Goal: Information Seeking & Learning: Get advice/opinions

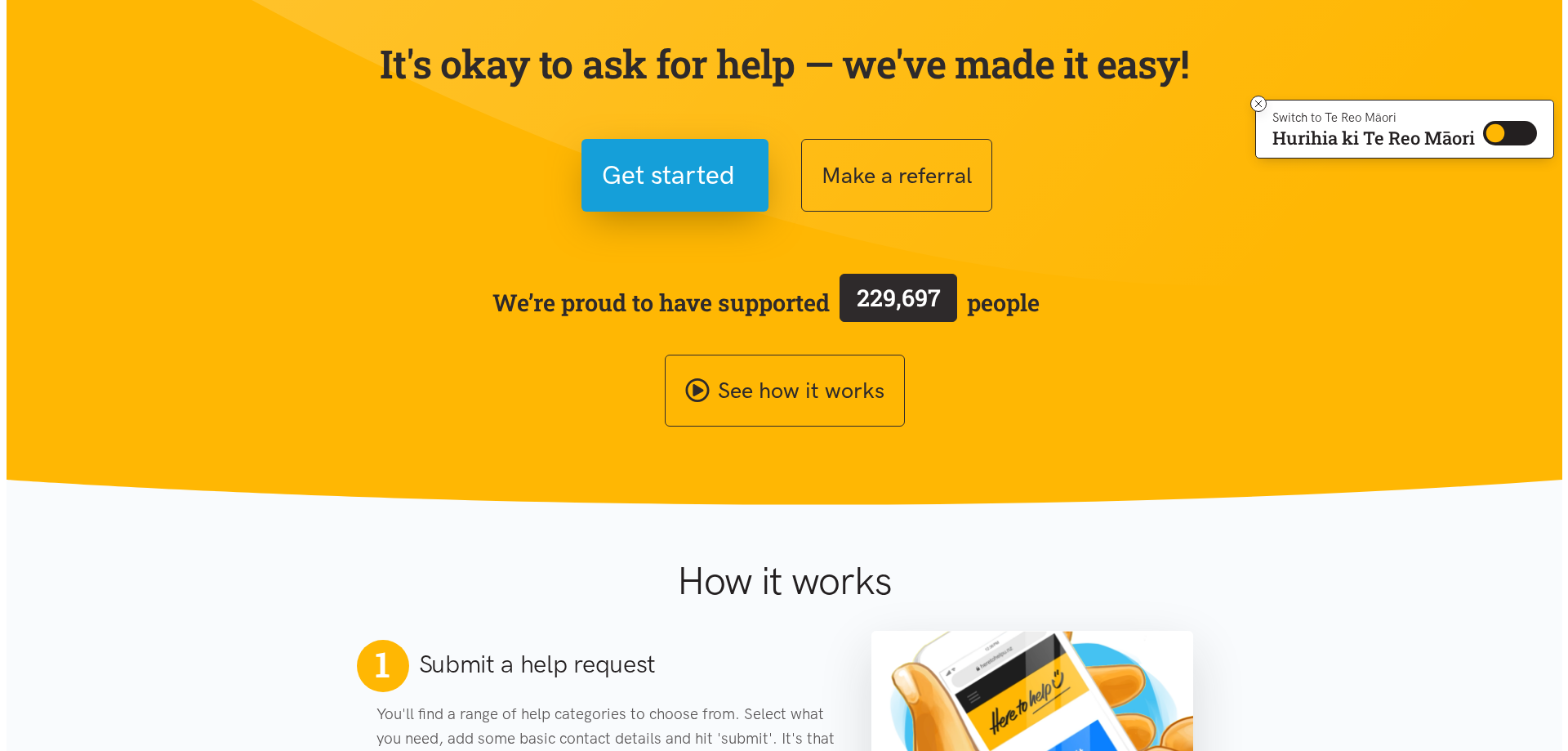
scroll to position [163, 0]
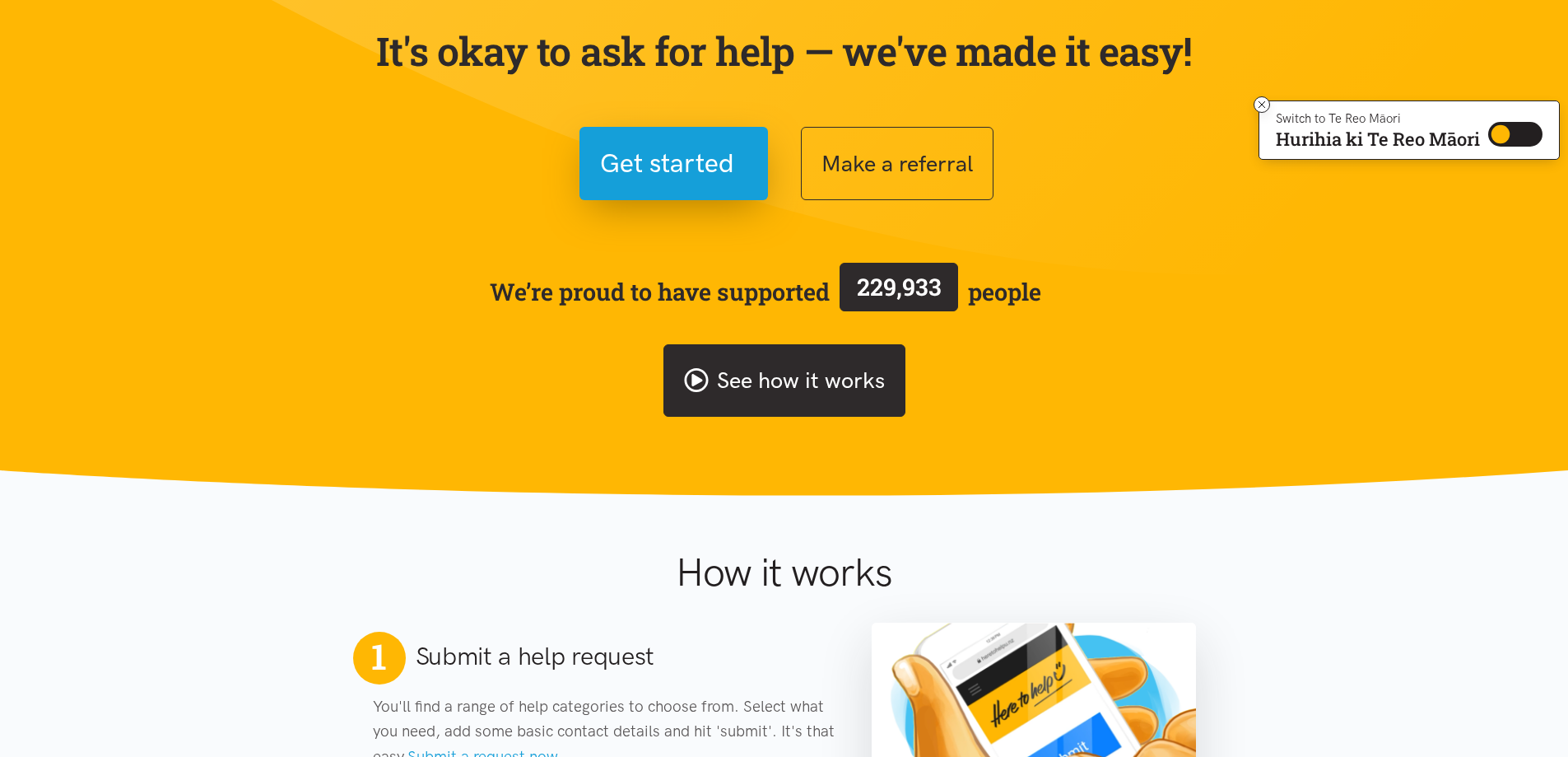
click at [831, 378] on link "See how it works" at bounding box center [784, 381] width 242 height 73
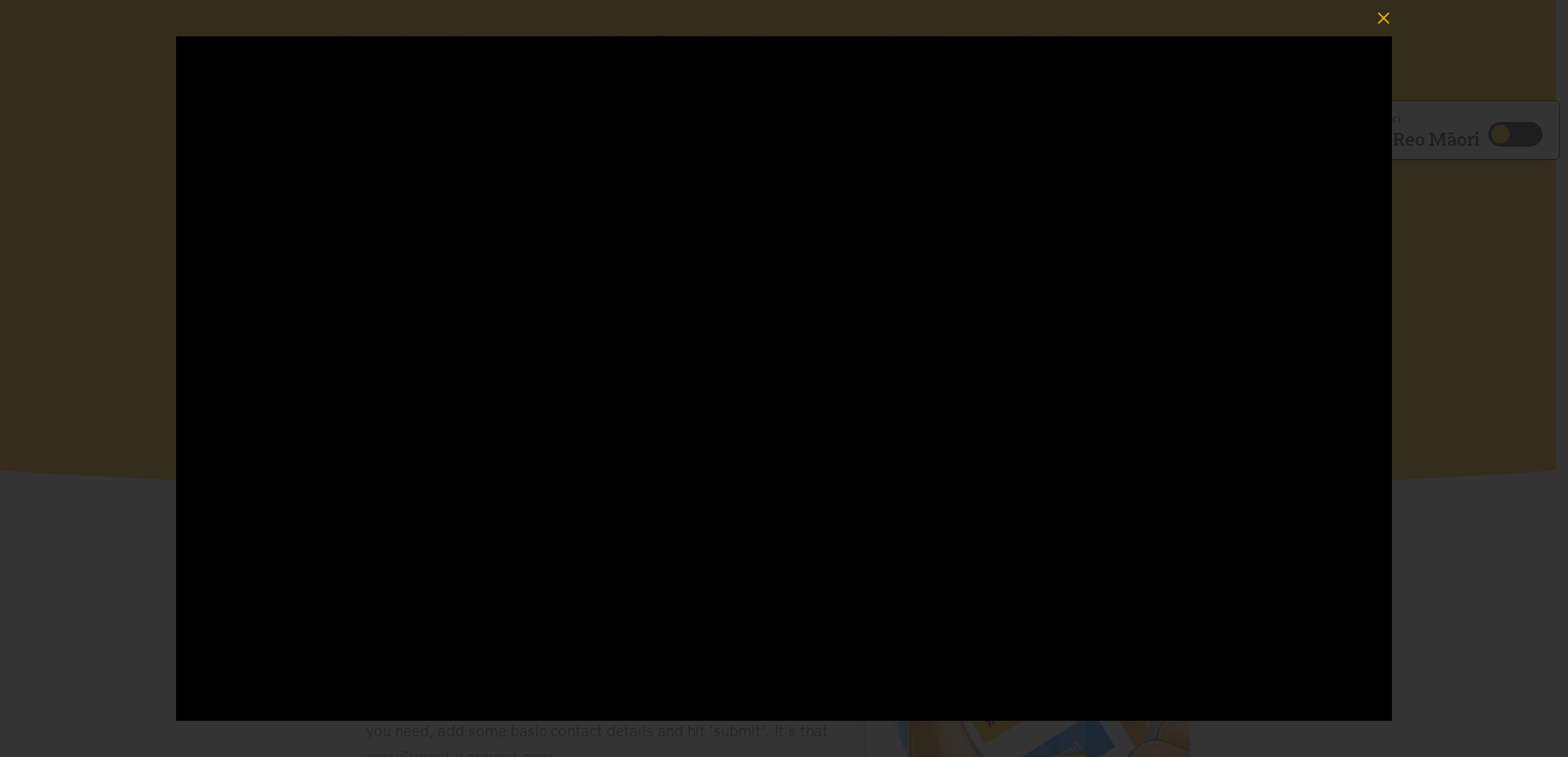
click at [1384, 13] on icon "button" at bounding box center [1383, 18] width 23 height 23
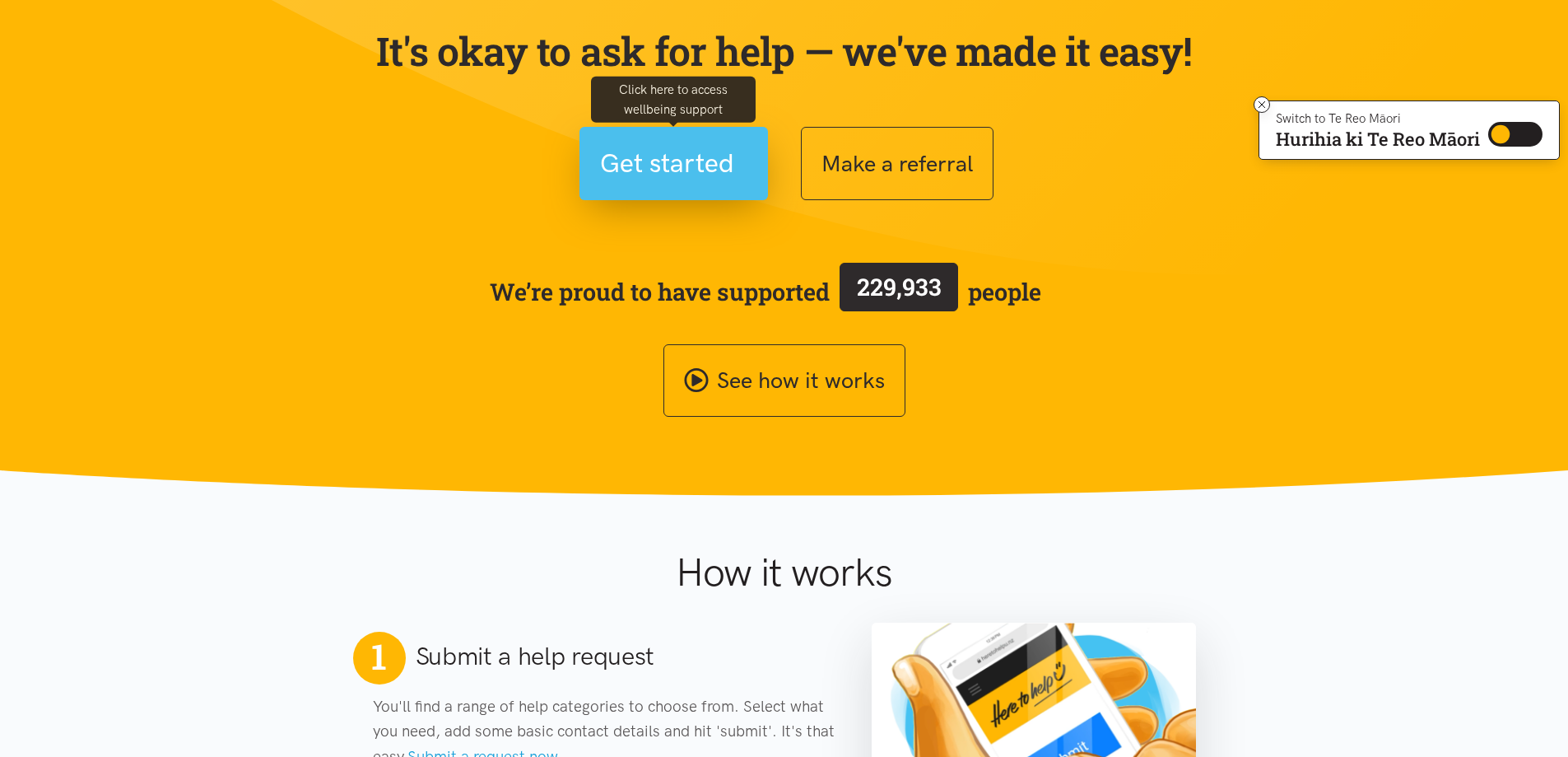
click at [660, 165] on span "Get started" at bounding box center [667, 163] width 134 height 42
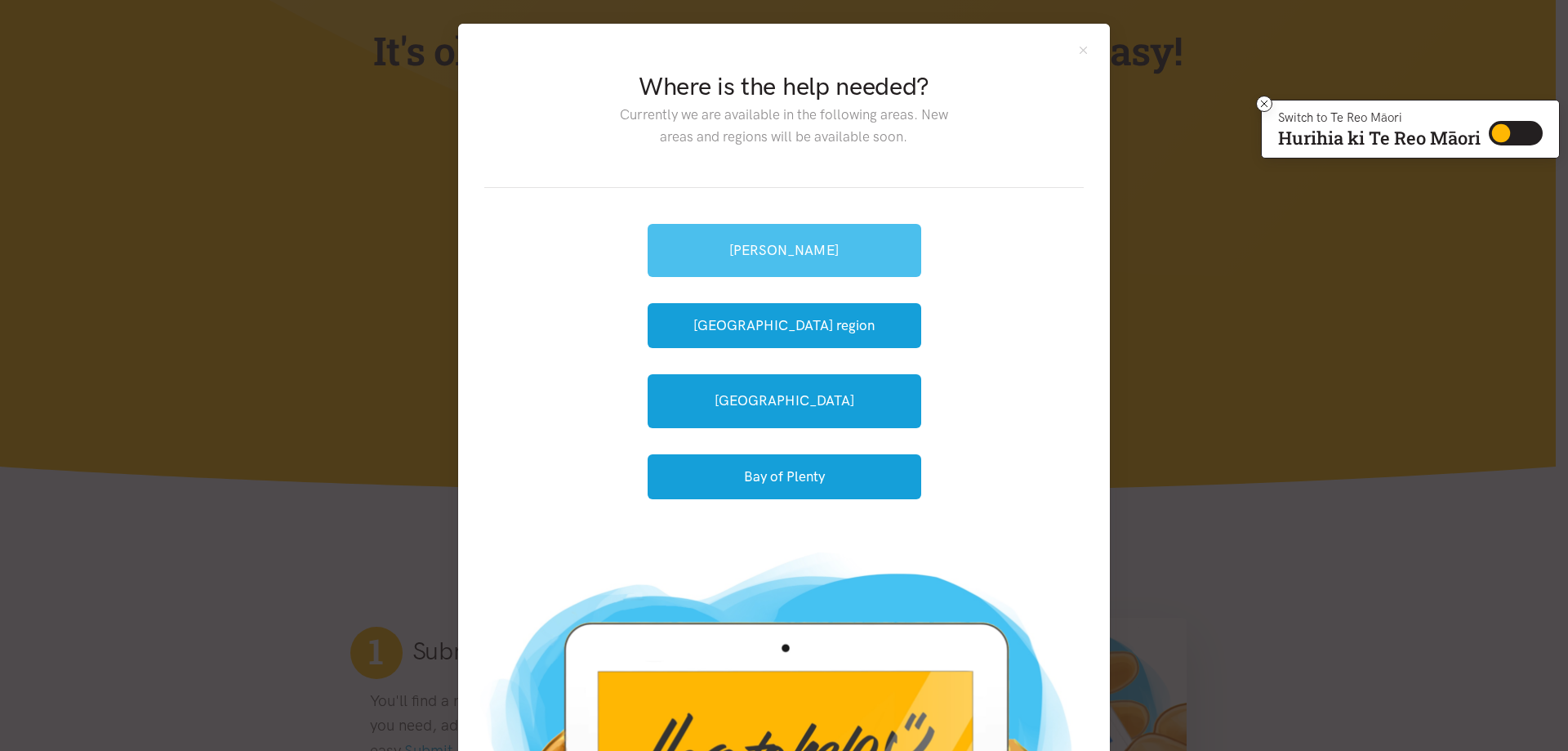
click at [797, 253] on link "[PERSON_NAME]" at bounding box center [784, 250] width 273 height 53
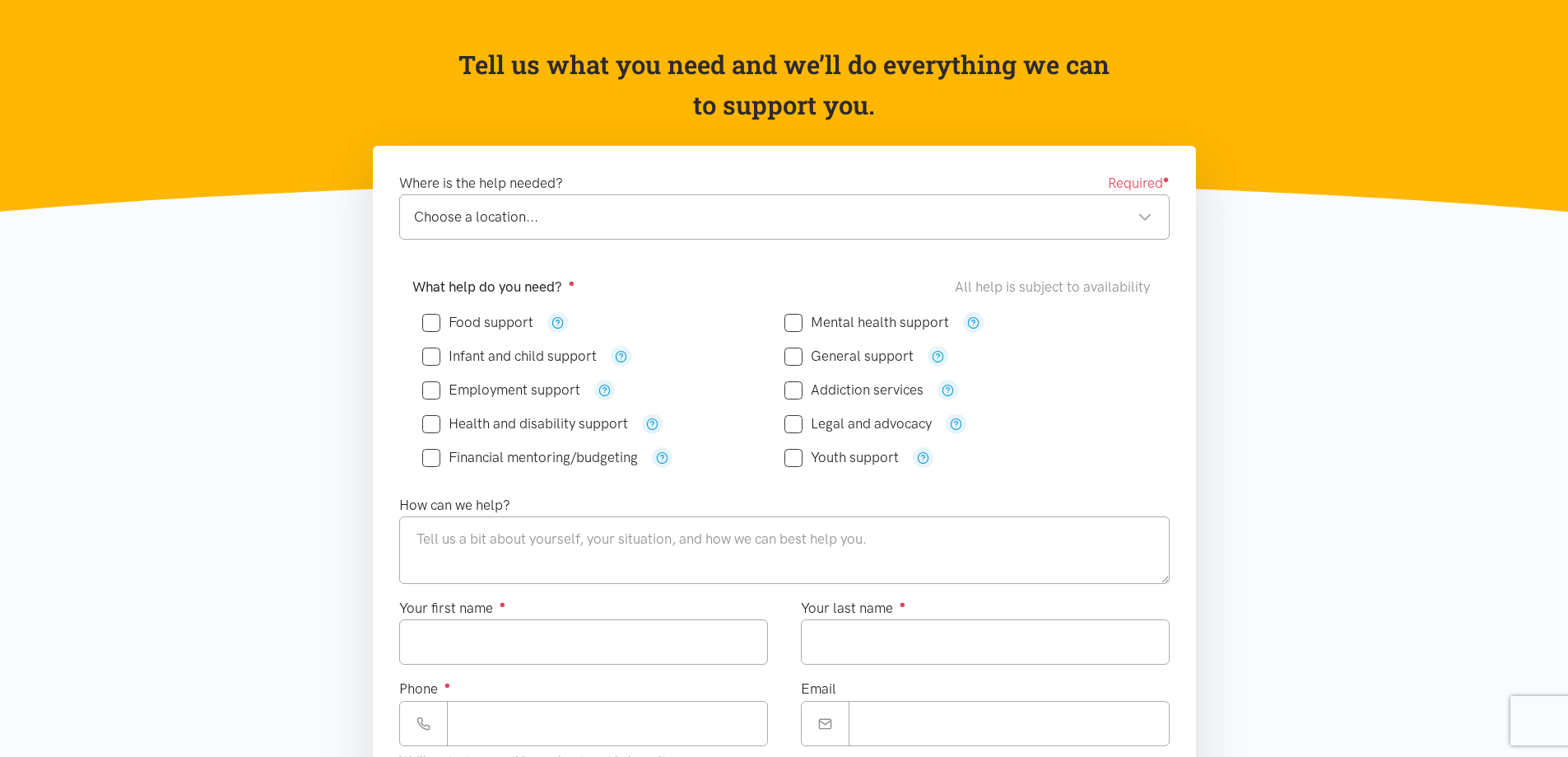
scroll to position [164, 0]
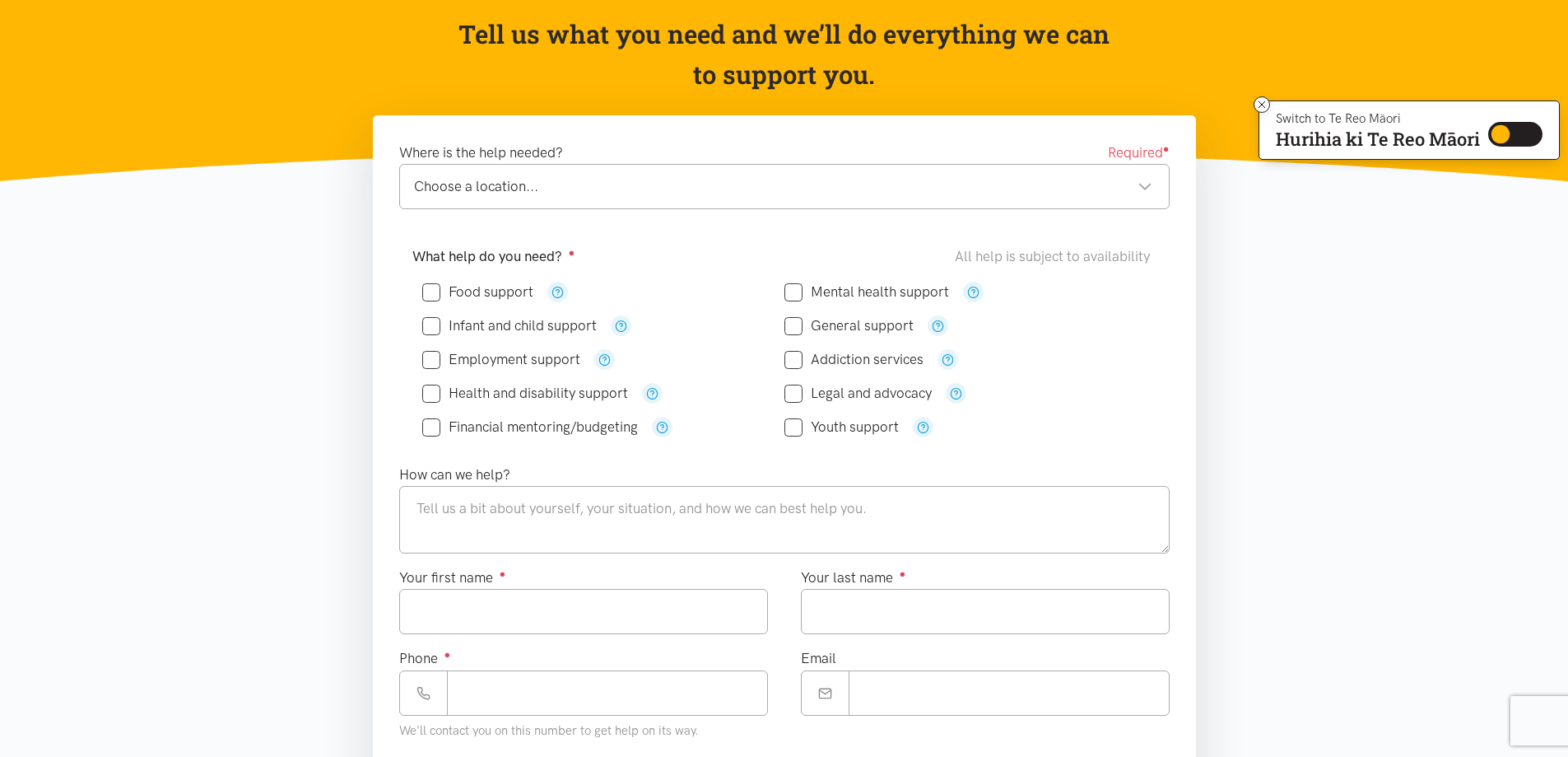
click at [428, 294] on input "Food support" at bounding box center [477, 291] width 111 height 14
checkbox input "true"
click at [588, 179] on div "Choose a location..." at bounding box center [784, 186] width 738 height 23
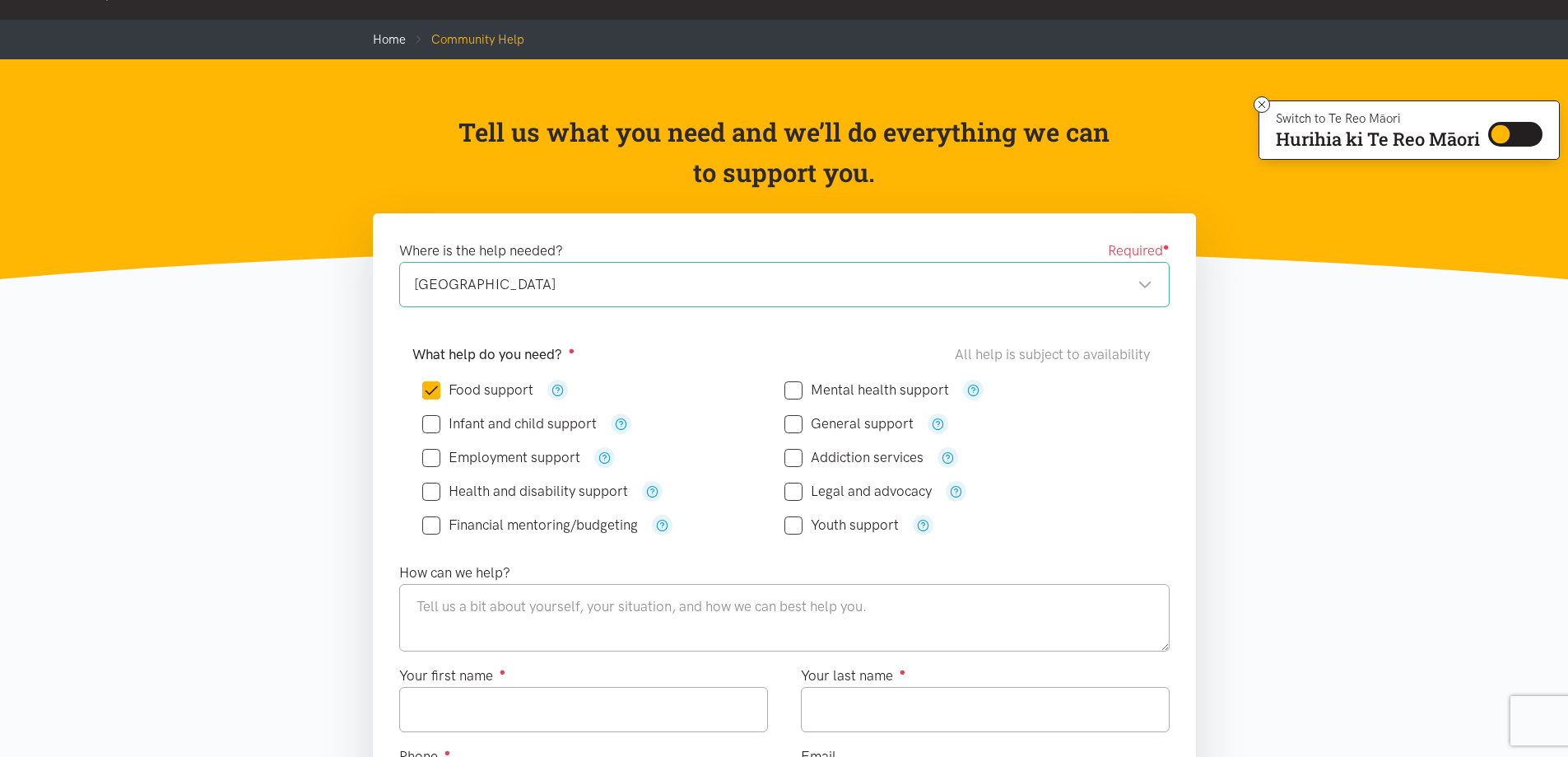
scroll to position [247, 0]
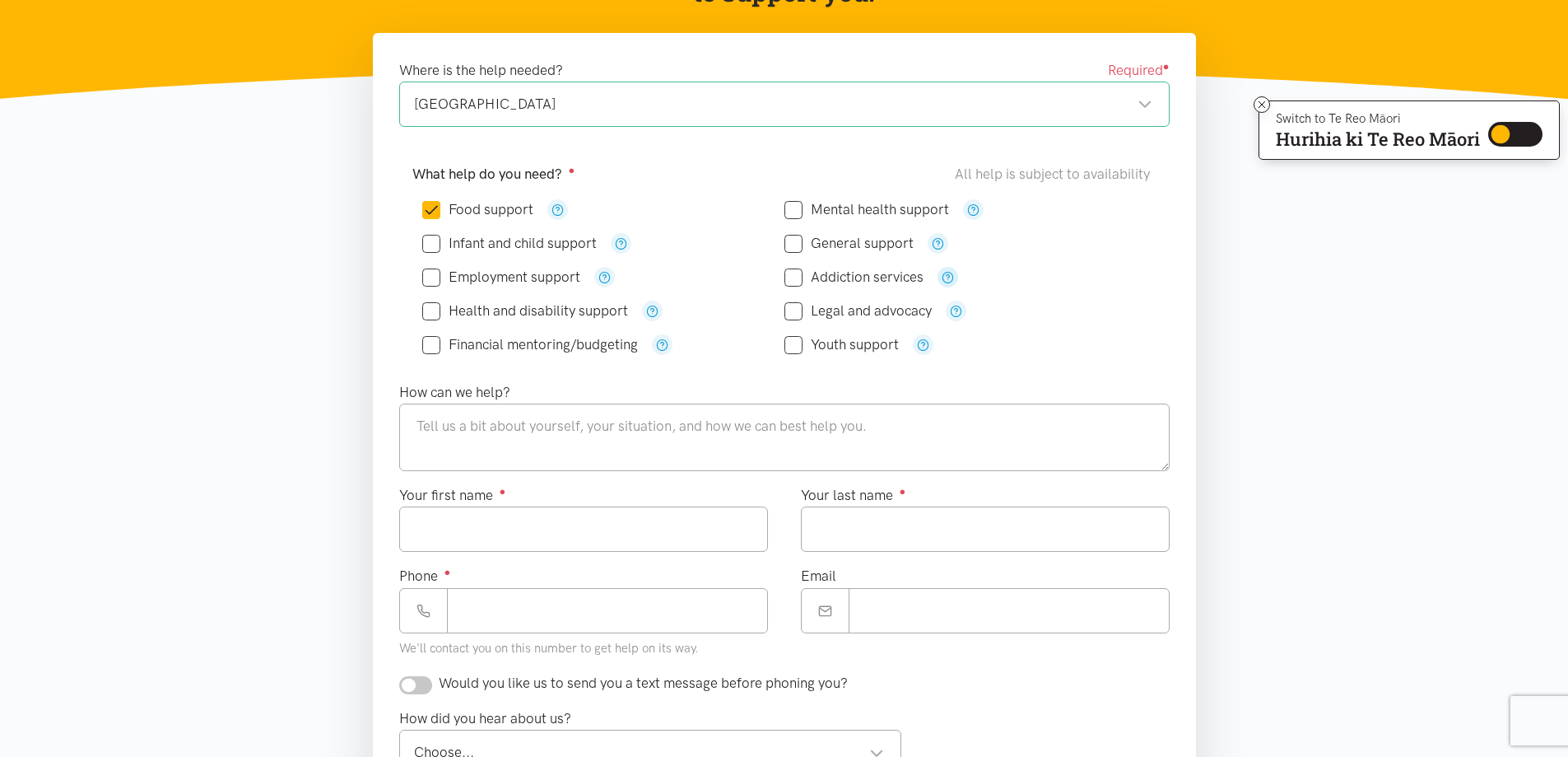
click at [945, 278] on icon "button" at bounding box center [948, 277] width 13 height 13
click at [961, 308] on icon "button" at bounding box center [956, 310] width 13 height 13
click at [1047, 325] on div "Legal and advocacy" at bounding box center [966, 311] width 362 height 33
click at [954, 311] on icon "button" at bounding box center [956, 310] width 13 height 13
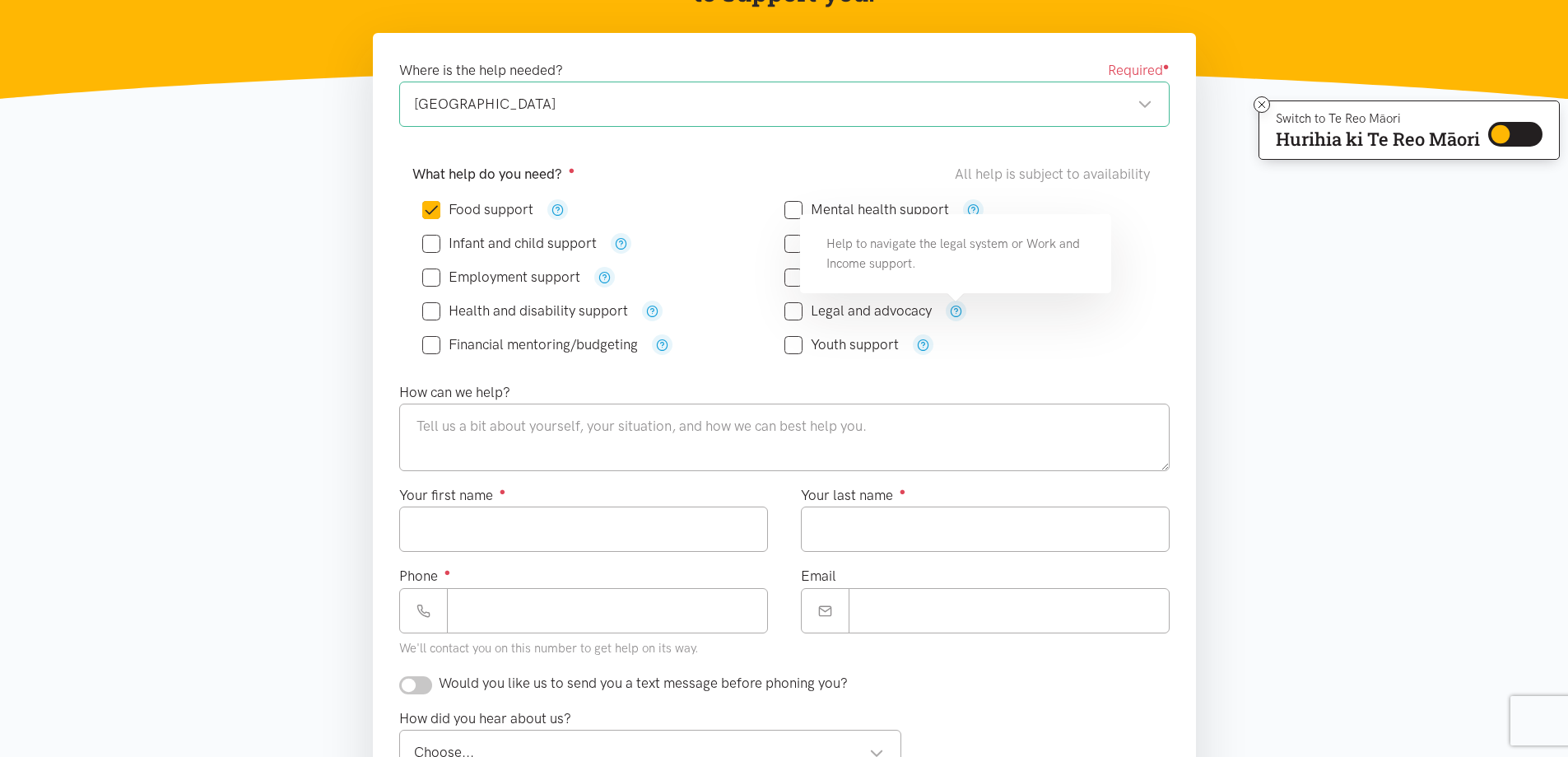
click at [1024, 311] on div "Legal and advocacy" at bounding box center [966, 310] width 362 height 21
click at [933, 246] on icon "button" at bounding box center [938, 243] width 13 height 13
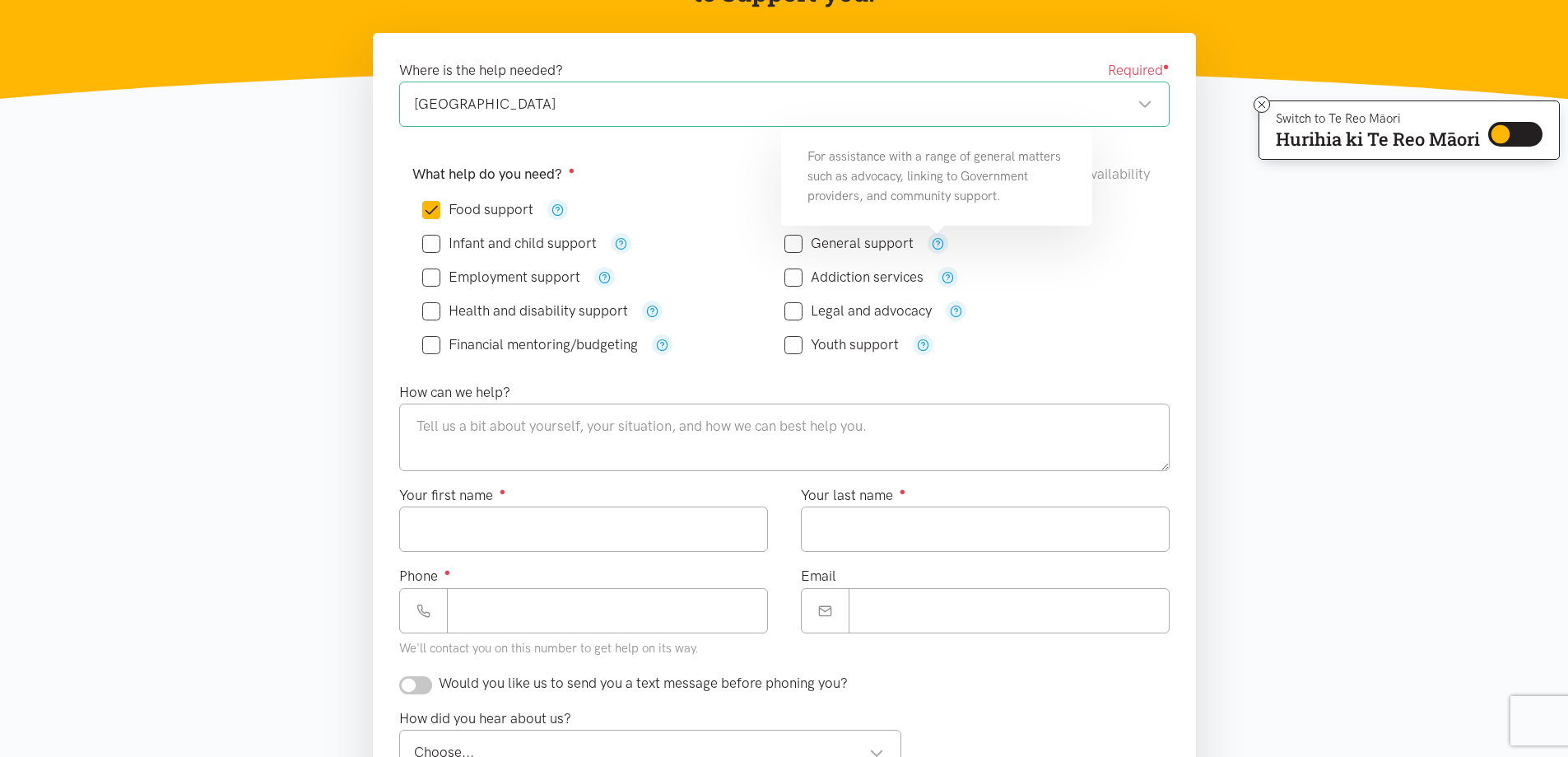
click at [1024, 260] on div "Addiction services" at bounding box center [966, 277] width 362 height 33
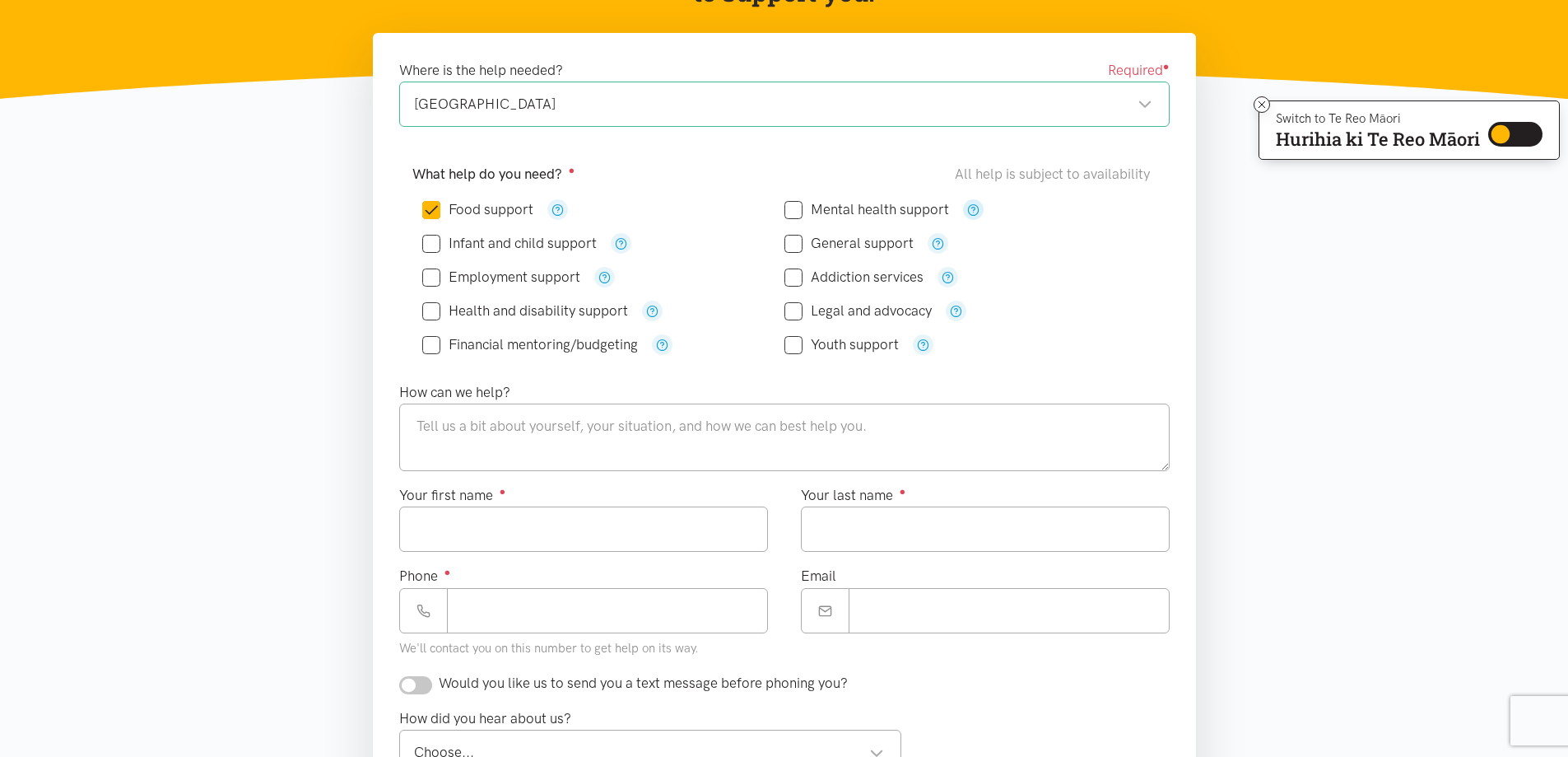
click at [969, 211] on icon "button" at bounding box center [973, 210] width 13 height 13
click at [568, 214] on div "Food support" at bounding box center [603, 209] width 362 height 21
